Goal: Use online tool/utility: Utilize a website feature to perform a specific function

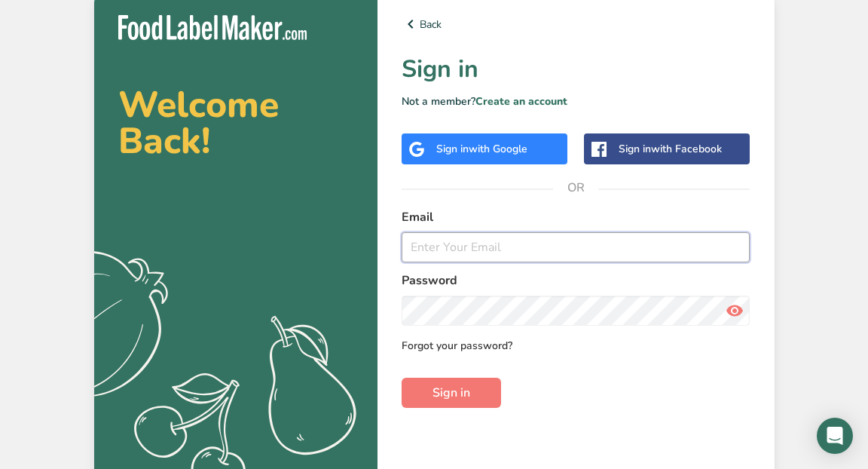
type input "[EMAIL_ADDRESS][DOMAIN_NAME]"
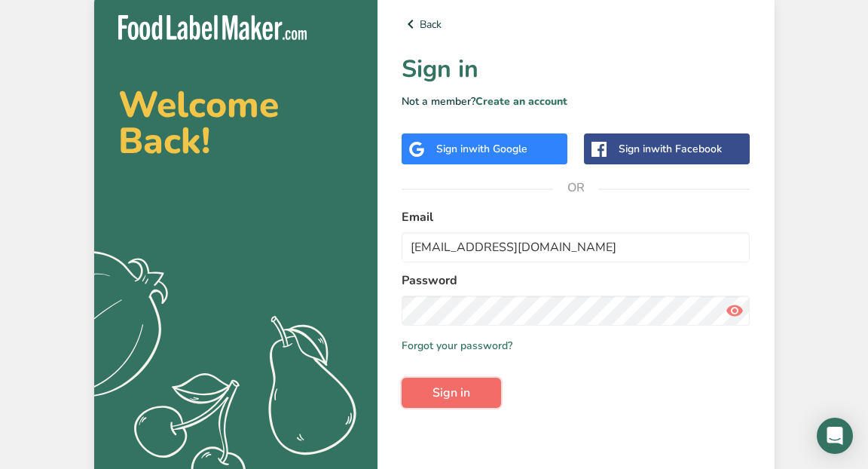
click at [454, 400] on span "Sign in" at bounding box center [451, 392] width 38 height 18
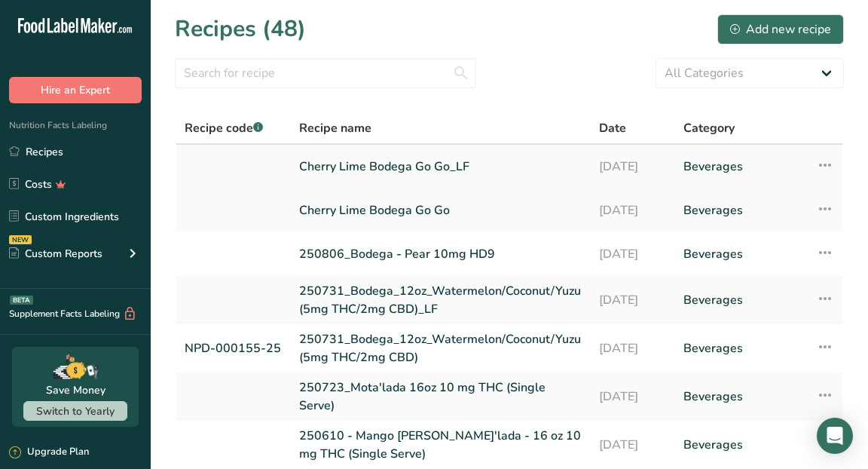
click at [433, 163] on link "Cherry Lime Bodega Go Go_LF" at bounding box center [440, 167] width 282 height 32
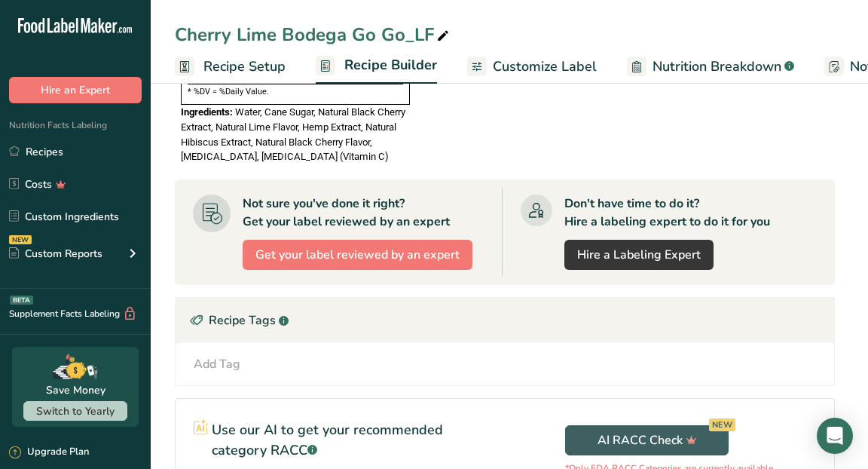
scroll to position [1022, 0]
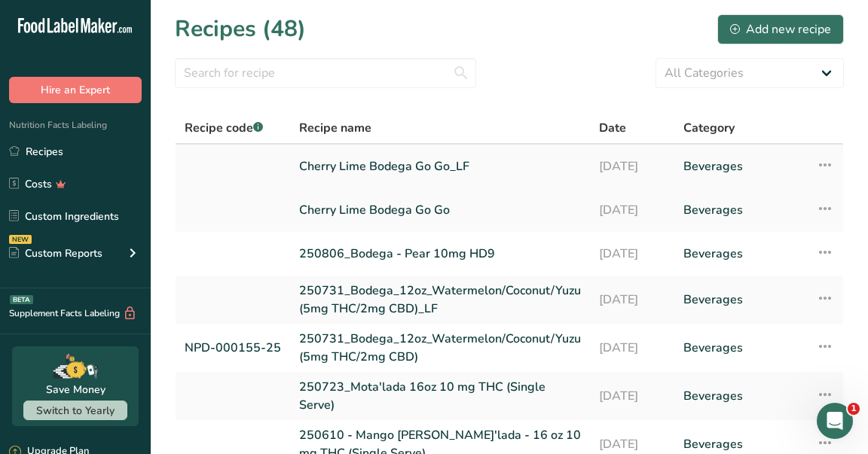
click at [344, 167] on link "Cherry Lime Bodega Go Go_LF" at bounding box center [440, 167] width 282 height 32
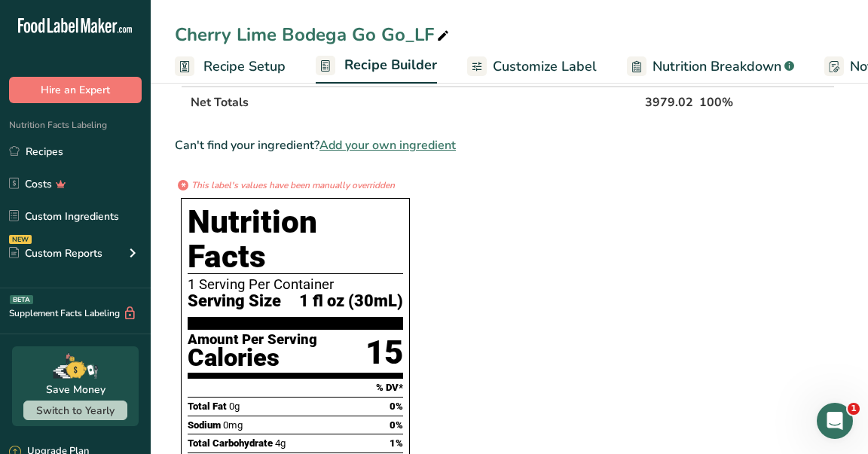
scroll to position [557, 0]
